Goal: Task Accomplishment & Management: Manage account settings

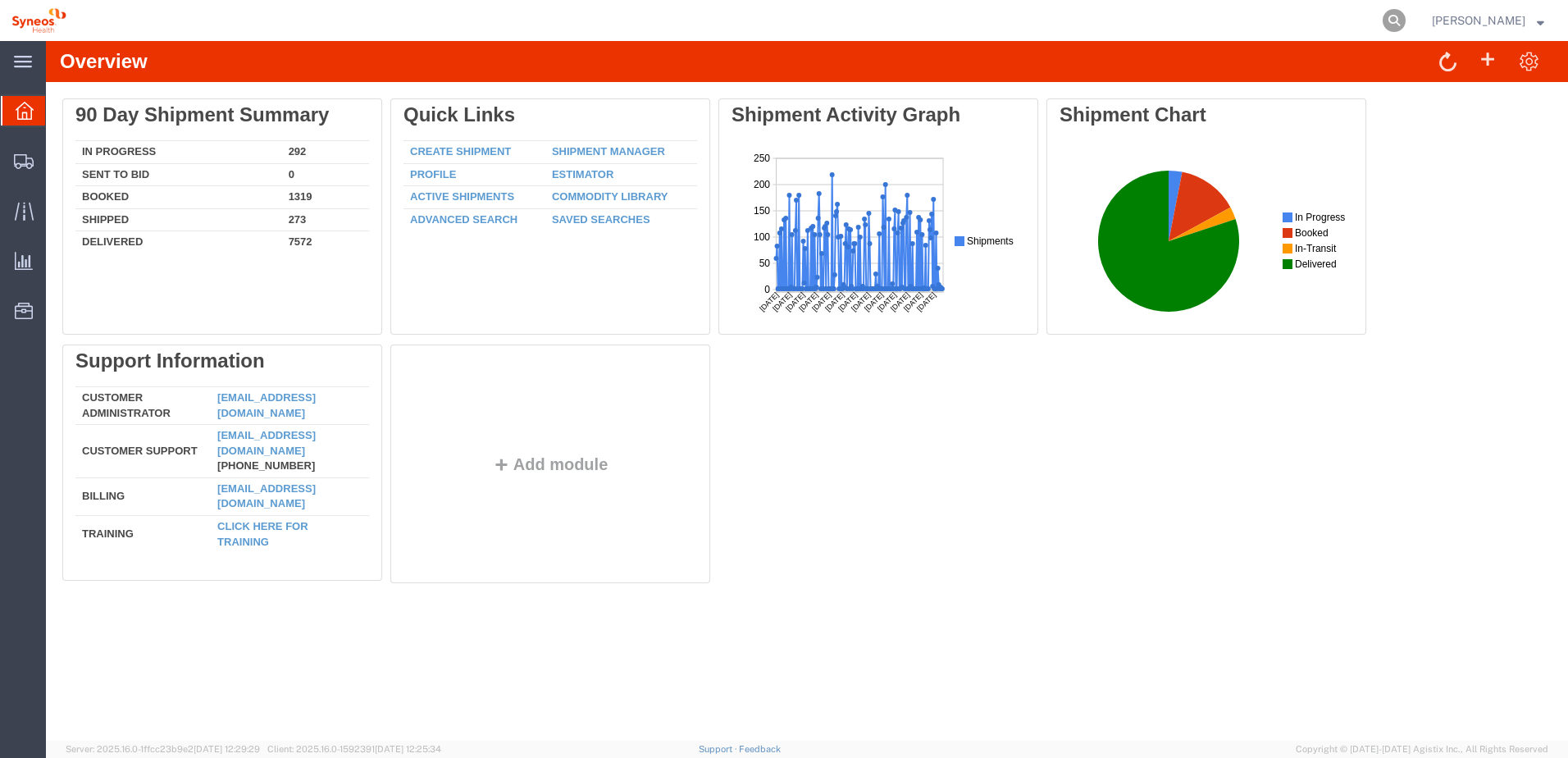
click at [1405, 16] on icon at bounding box center [1394, 20] width 23 height 23
click at [1264, 24] on input "search" at bounding box center [1133, 20] width 499 height 39
paste input "56484040"
type input "56484040"
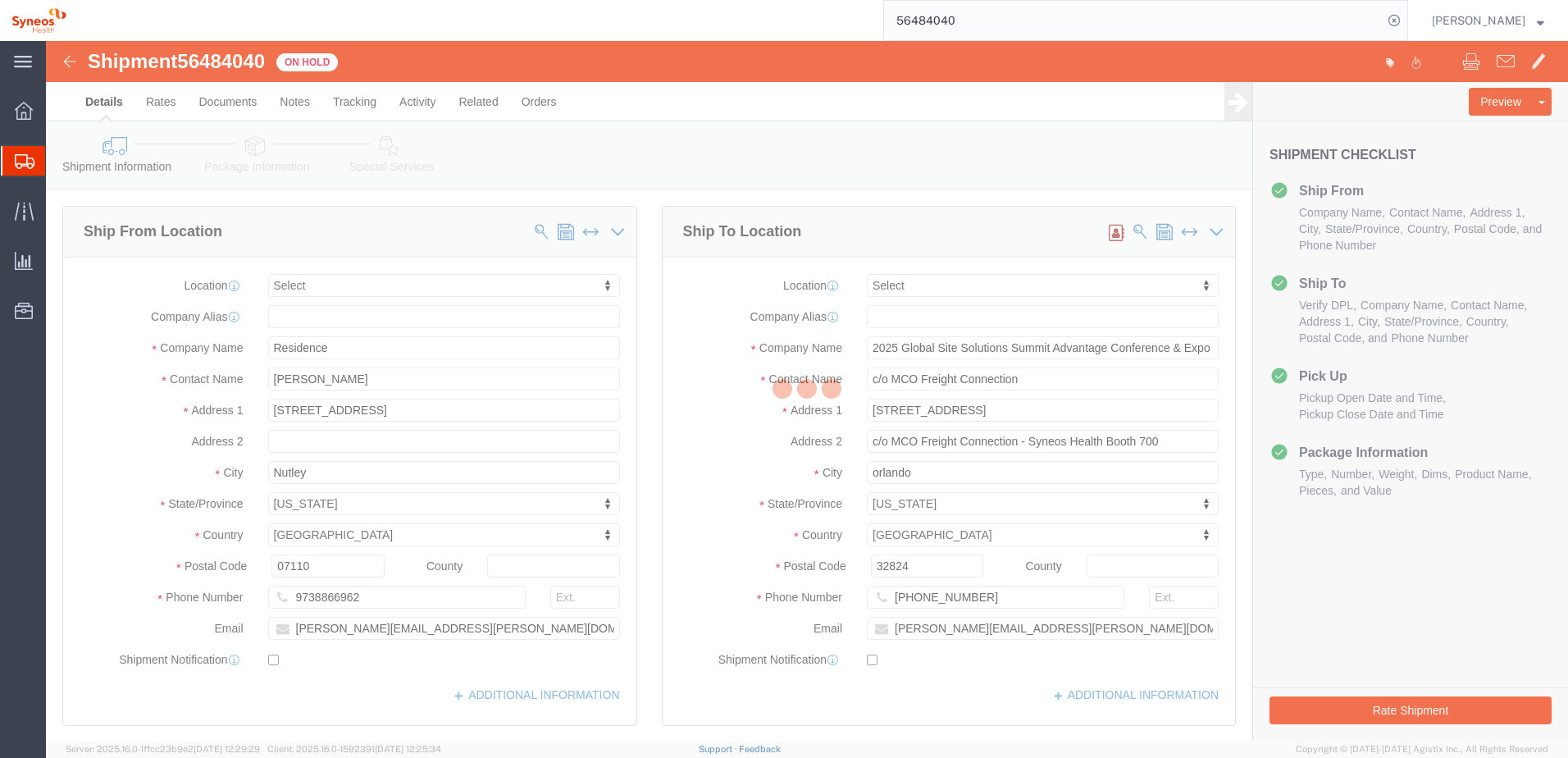
select select
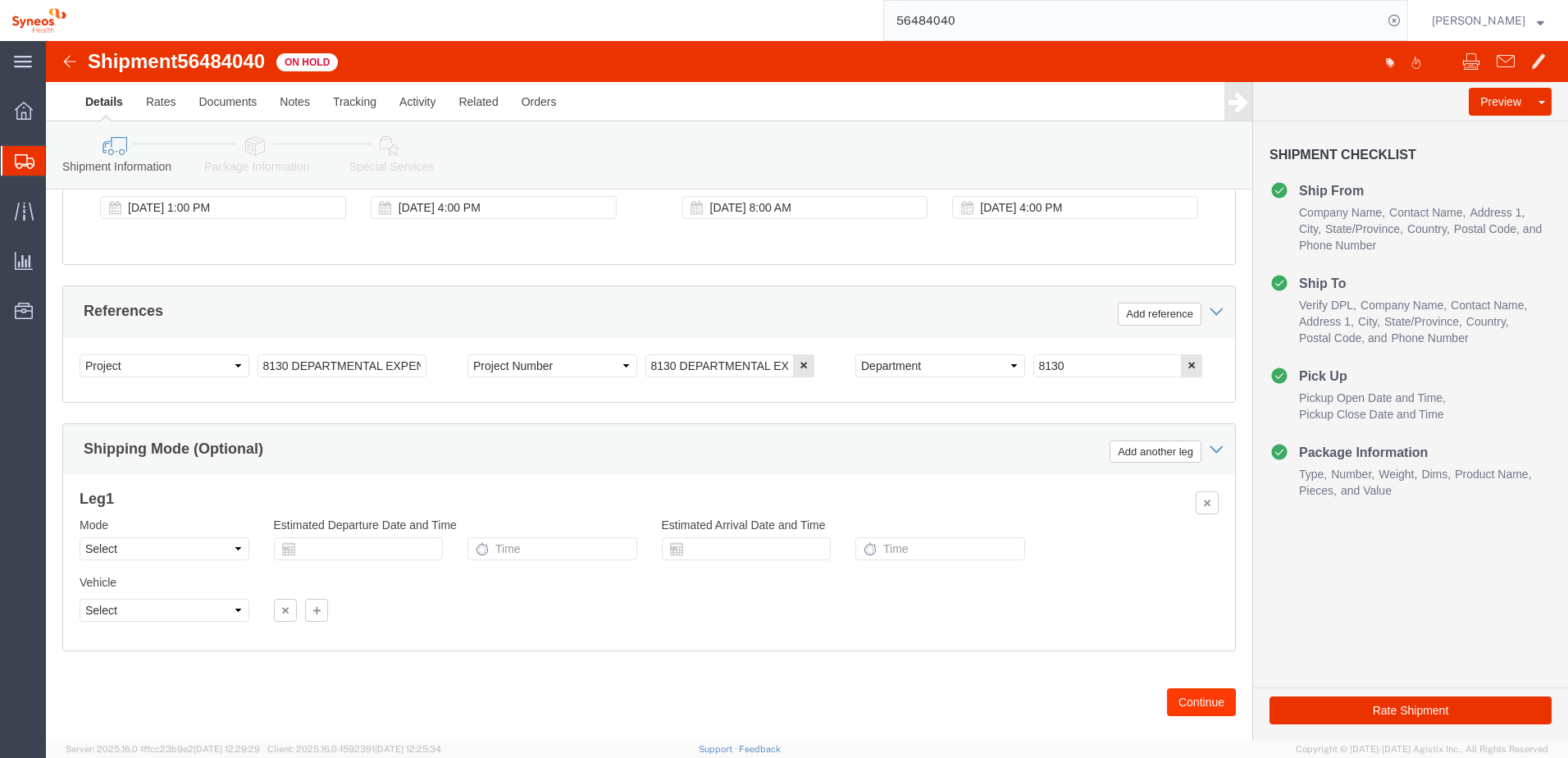
scroll to position [710, 0]
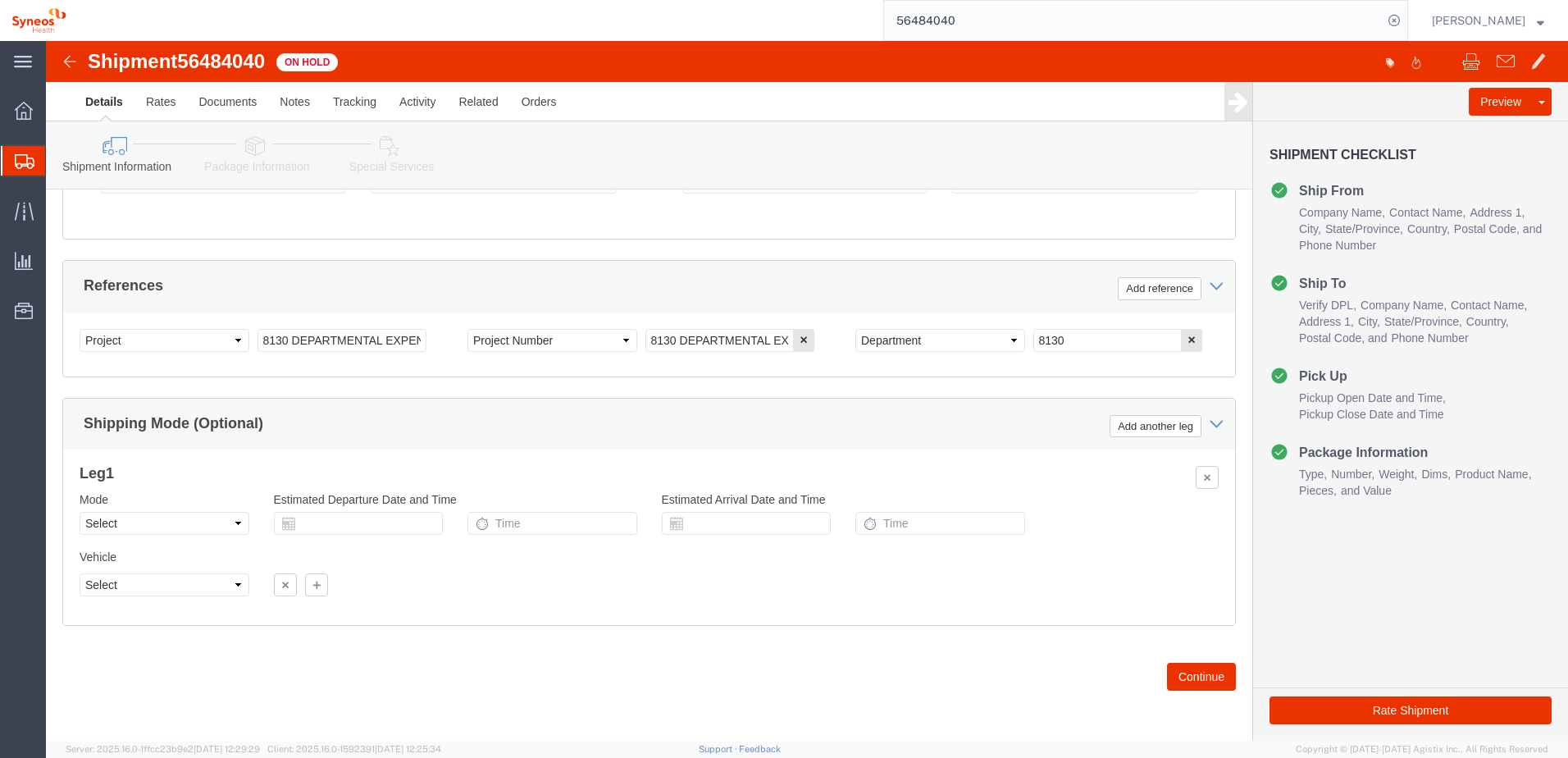
click button "Continue"
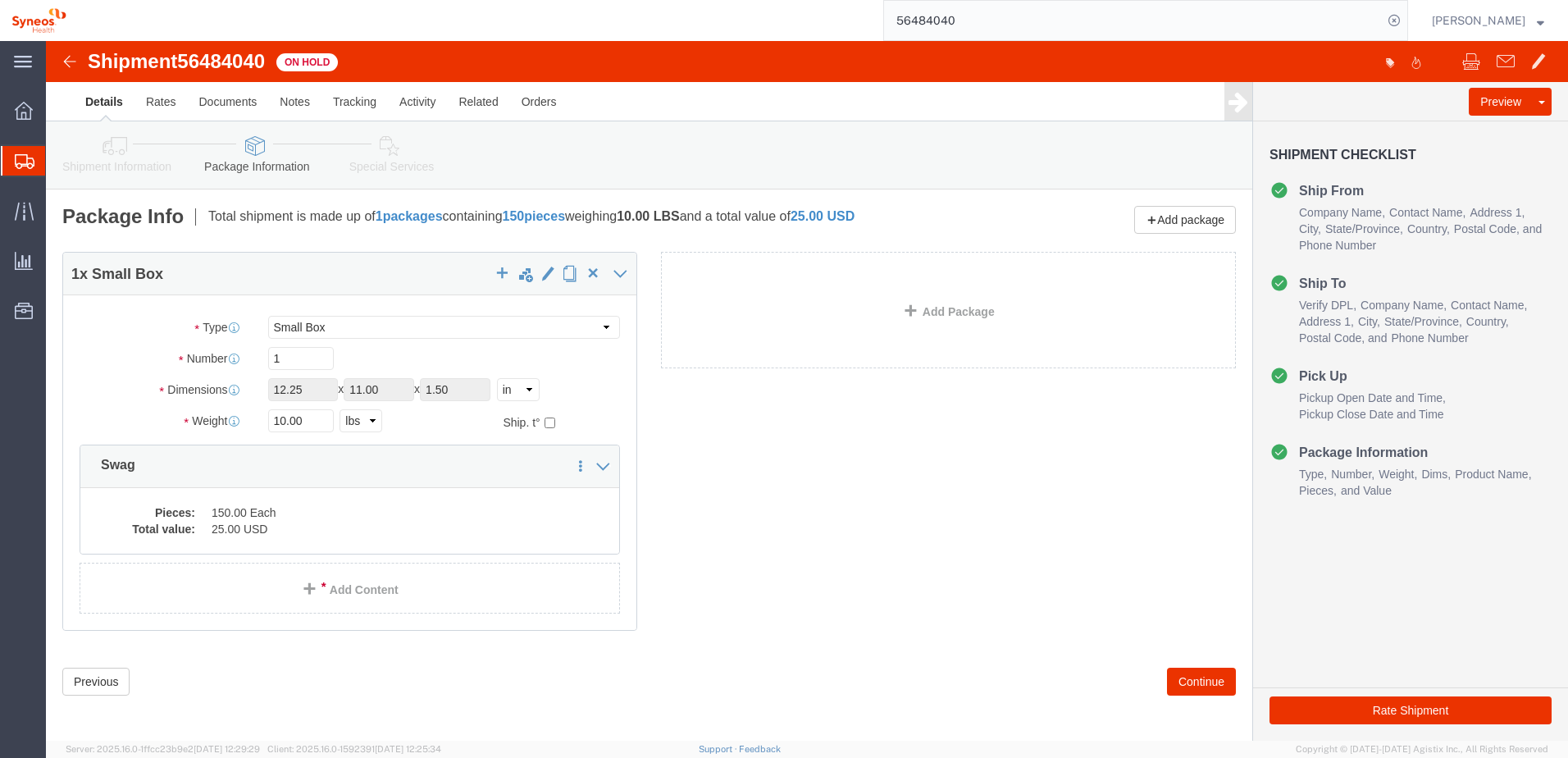
click link "Shipment Information"
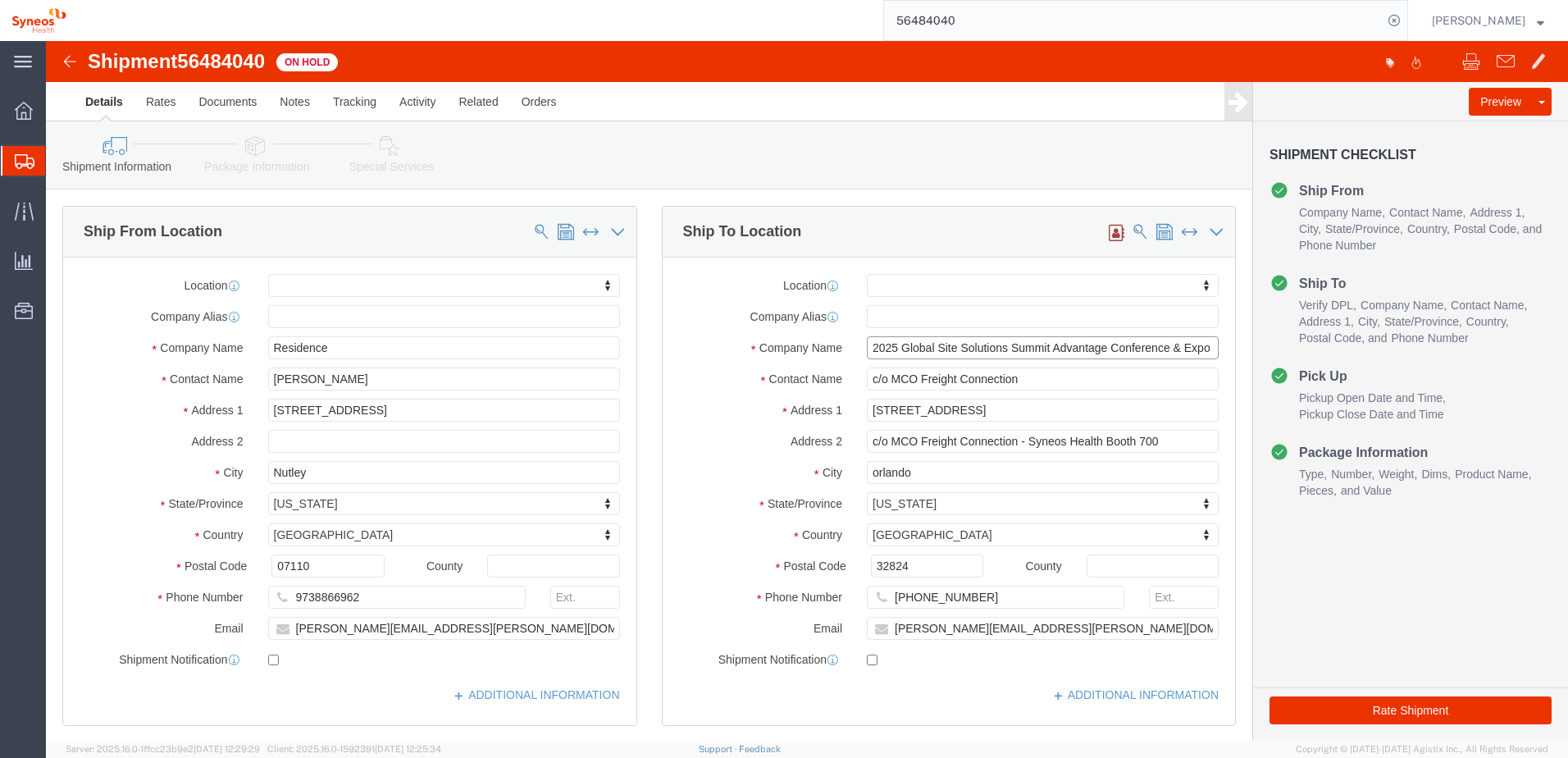
scroll to position [0, 1]
drag, startPoint x: 905, startPoint y: 309, endPoint x: 1199, endPoint y: 308, distance: 294.0
click form "Shipment 56484040 On Hold Details Rates Documents Notes Tracking Activity Relat…"
click link "Approve DPL Shipment"
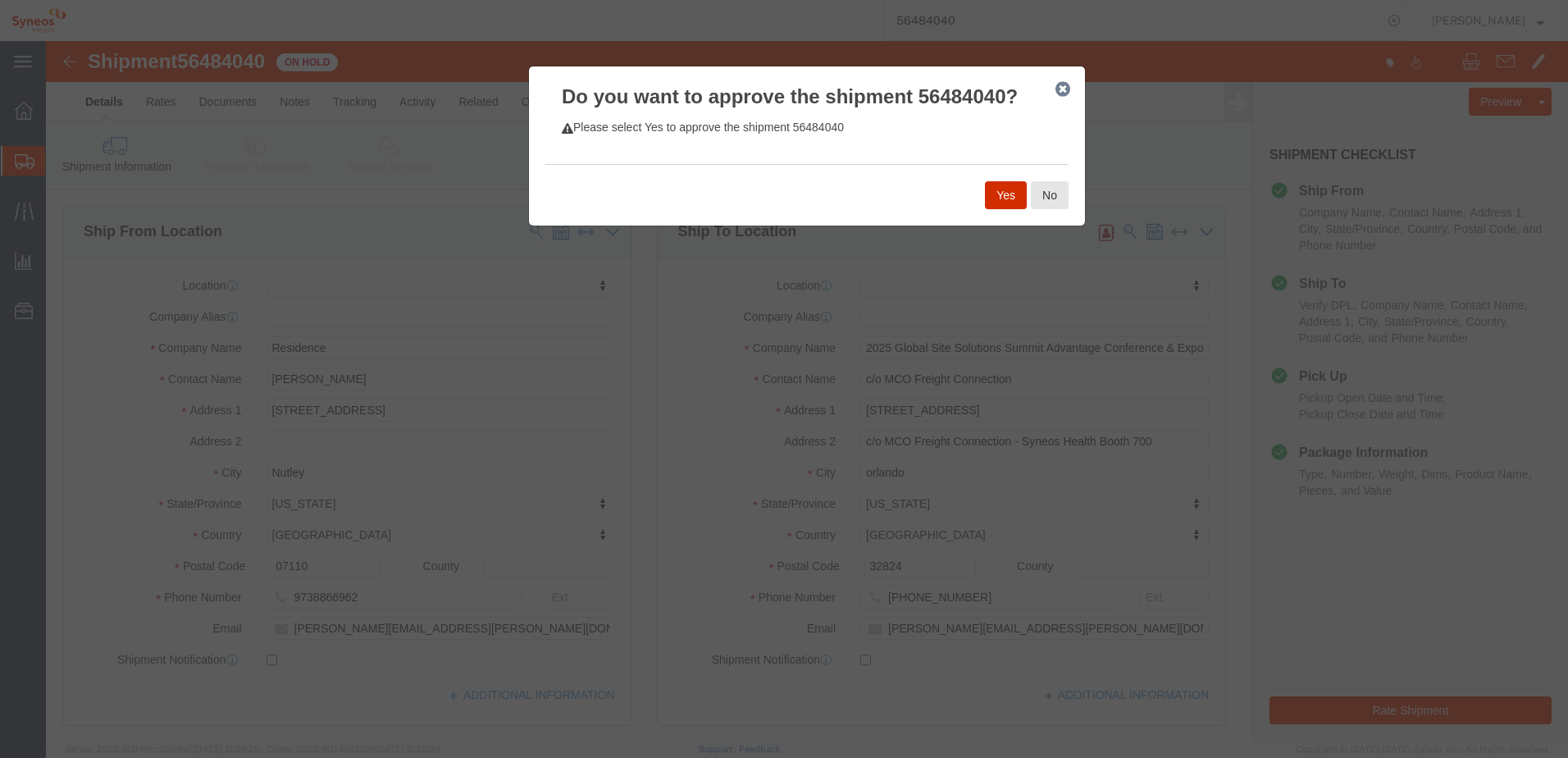
click button "Yes"
